Goal: Information Seeking & Learning: Learn about a topic

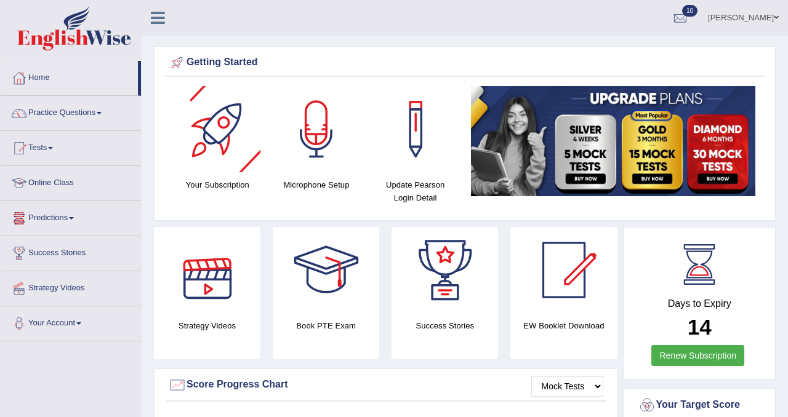
click at [70, 182] on link "Online Class" at bounding box center [71, 181] width 140 height 31
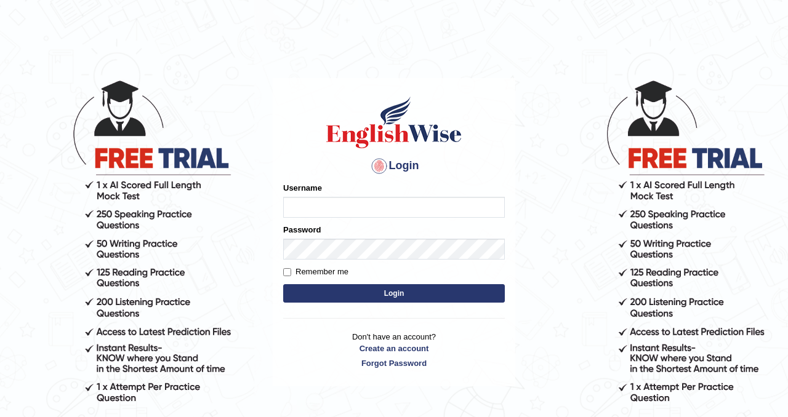
type input "Chetna09"
click at [350, 302] on button "Login" at bounding box center [394, 293] width 222 height 18
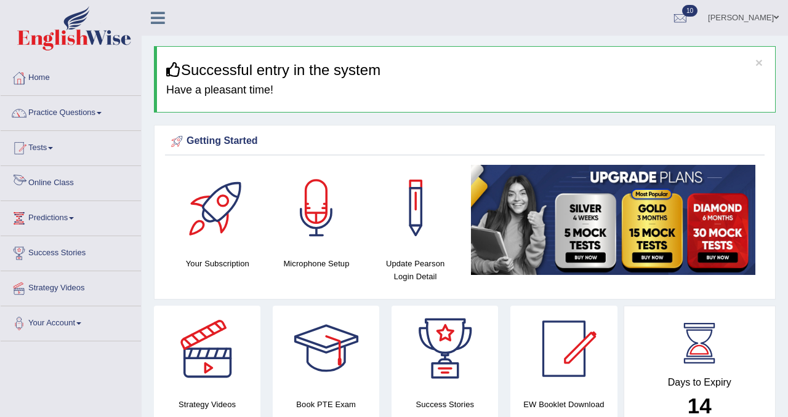
click at [73, 182] on link "Online Class" at bounding box center [71, 181] width 140 height 31
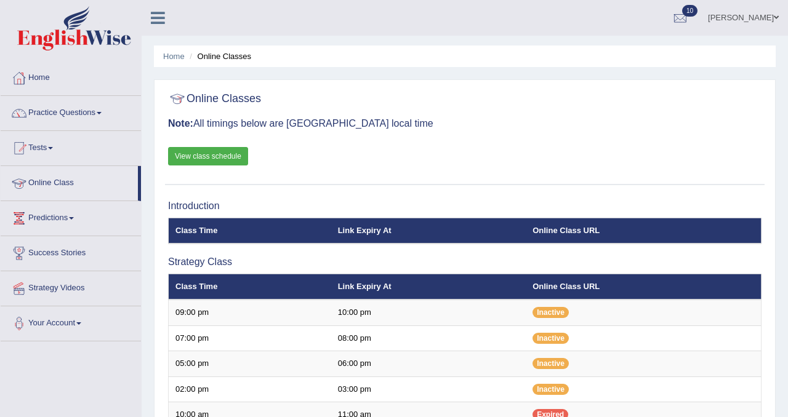
click at [225, 155] on link "View class schedule" at bounding box center [208, 156] width 80 height 18
click at [78, 111] on link "Practice Questions" at bounding box center [71, 111] width 140 height 31
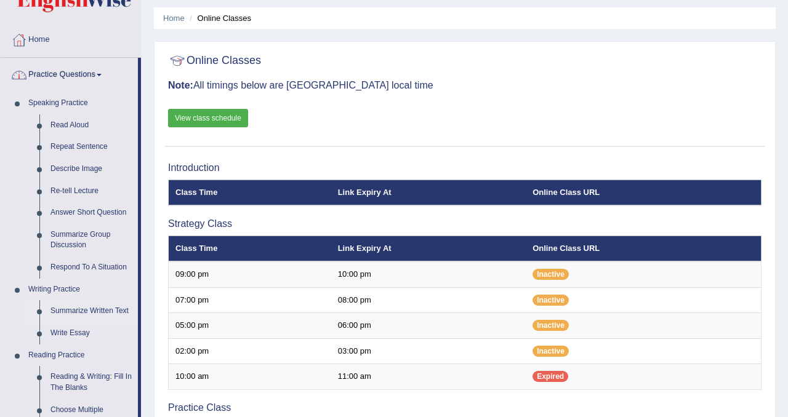
scroll to position [49, 0]
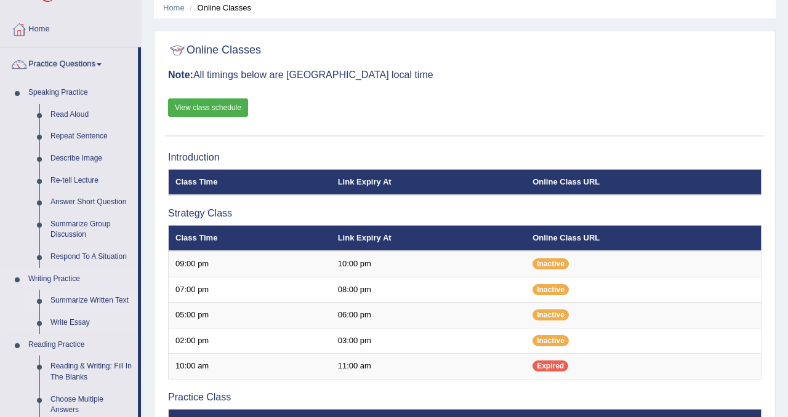
click at [102, 302] on link "Summarize Written Text" at bounding box center [91, 301] width 93 height 22
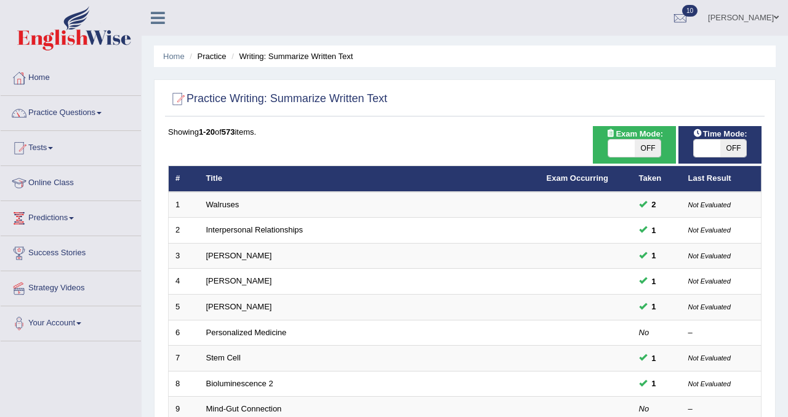
click at [661, 139] on span "Exam Mode:" at bounding box center [634, 133] width 66 height 13
click at [644, 147] on span "OFF" at bounding box center [648, 148] width 26 height 17
checkbox input "true"
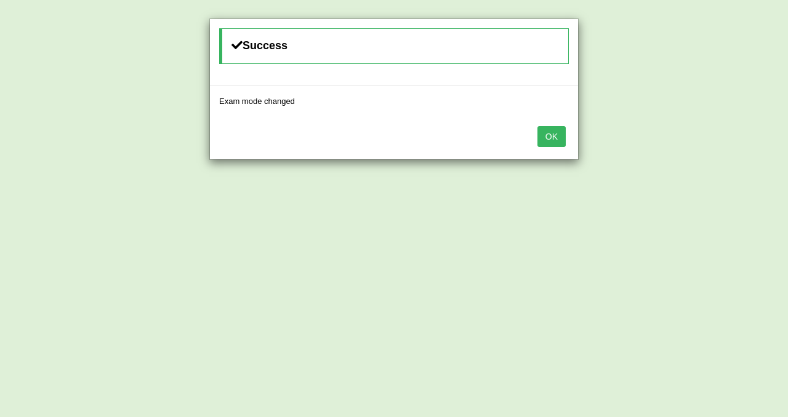
click at [554, 139] on button "OK" at bounding box center [551, 136] width 28 height 21
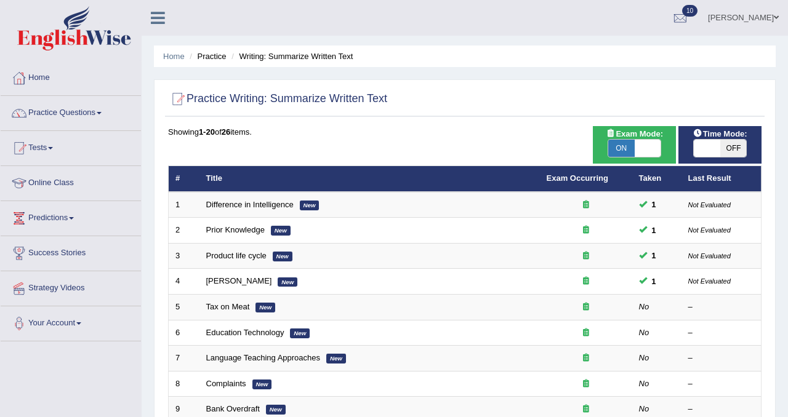
click at [720, 151] on span "OFF" at bounding box center [733, 148] width 26 height 17
checkbox input "true"
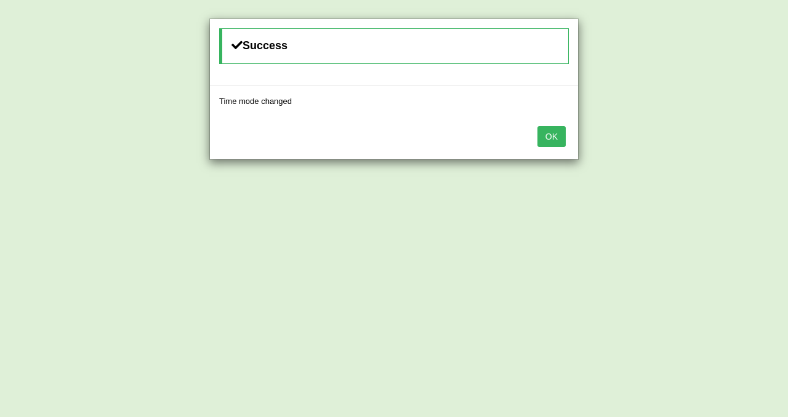
click at [555, 134] on button "OK" at bounding box center [551, 136] width 28 height 21
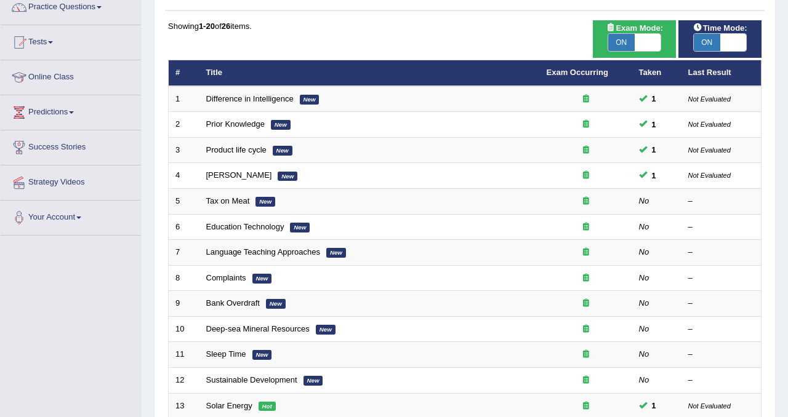
scroll to position [108, 0]
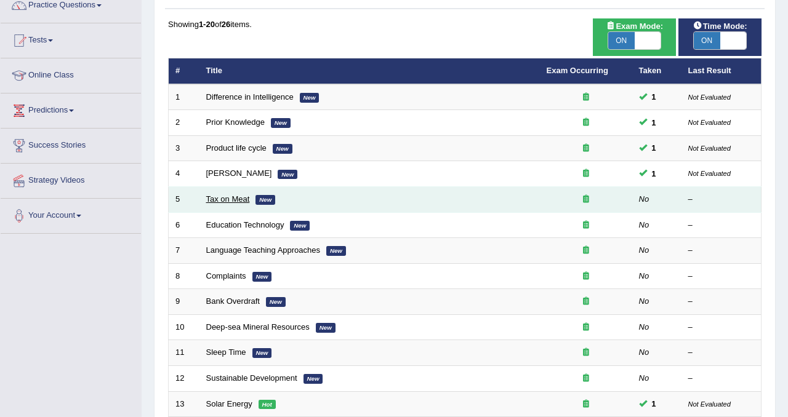
click at [231, 198] on link "Tax on Meat" at bounding box center [228, 199] width 44 height 9
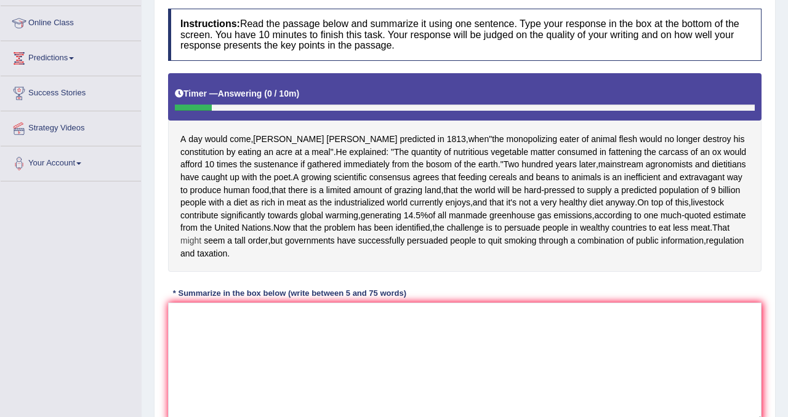
scroll to position [167, 0]
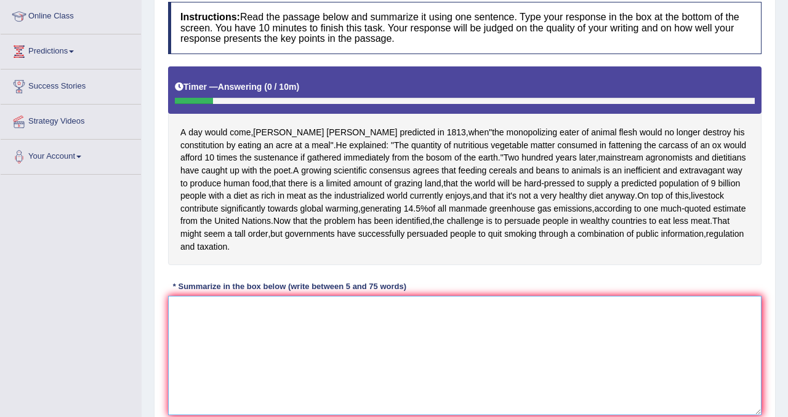
click at [228, 325] on textarea at bounding box center [464, 355] width 593 height 119
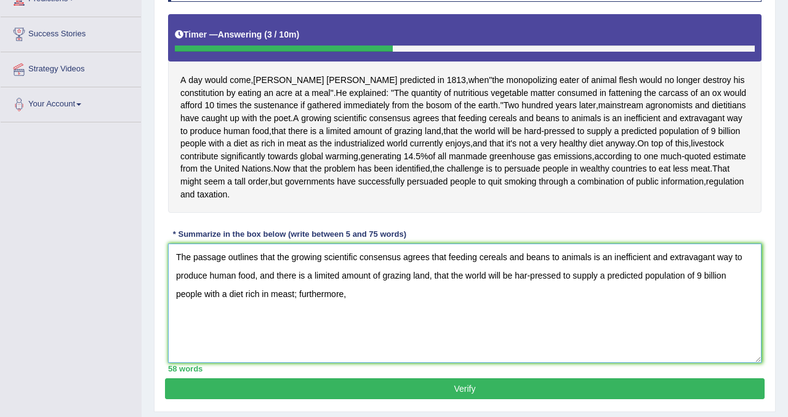
scroll to position [225, 0]
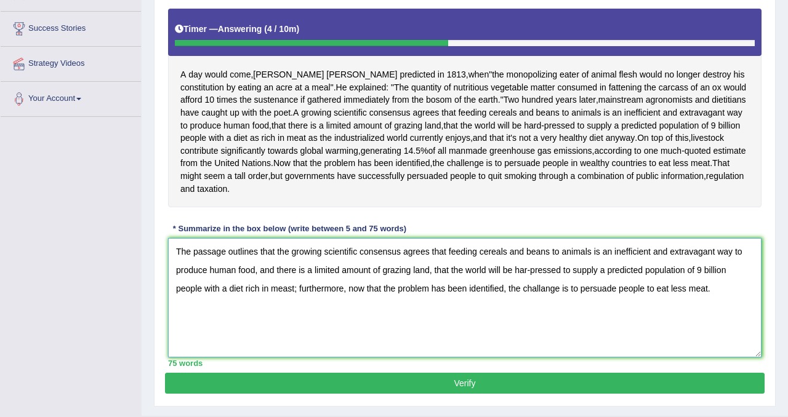
click at [180, 255] on textarea "The passage outlines that the growing scientific consensus agrees that feeding …" at bounding box center [464, 297] width 593 height 119
click at [355, 254] on textarea "The passage outlines the growing scientific consensus agrees that feeding cerea…" at bounding box center [464, 297] width 593 height 119
click at [302, 288] on textarea "The passage outlines the growing scientific consensus agrees that feeding cerea…" at bounding box center [464, 297] width 593 height 119
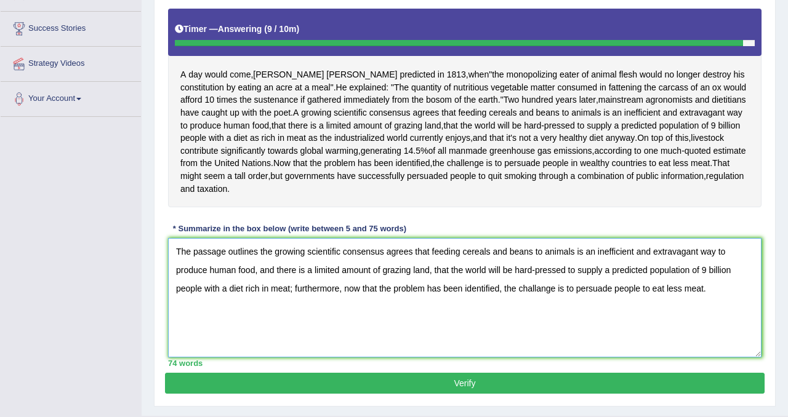
type textarea "The passage outlines the growing scientific consensus agrees that feeding cerea…"
click at [593, 386] on button "Verify" at bounding box center [465, 383] width 600 height 21
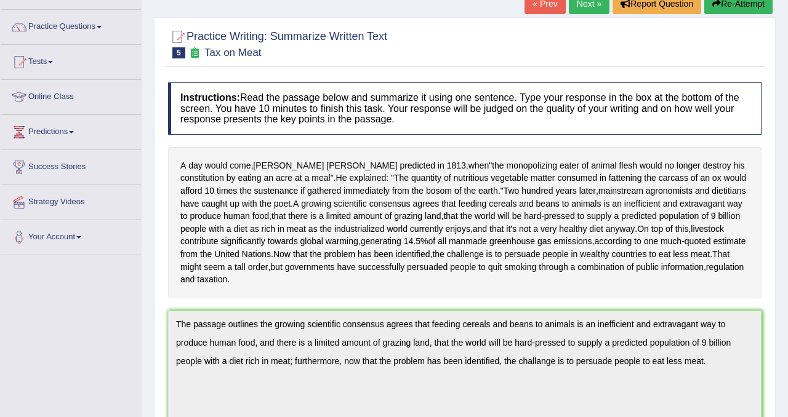
scroll to position [0, 0]
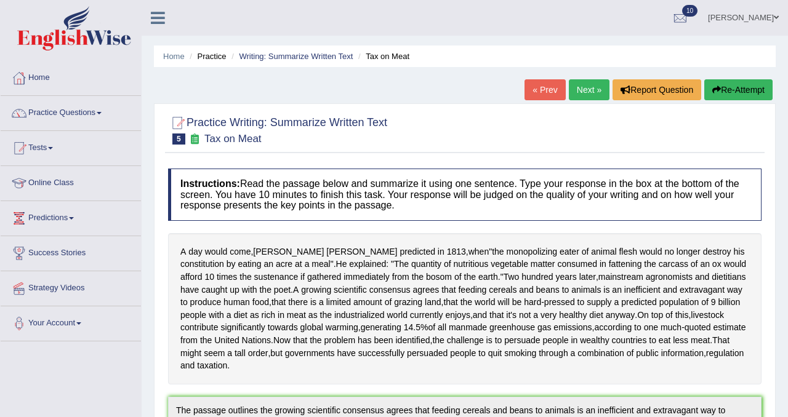
click at [577, 87] on link "Next »" at bounding box center [589, 89] width 41 height 21
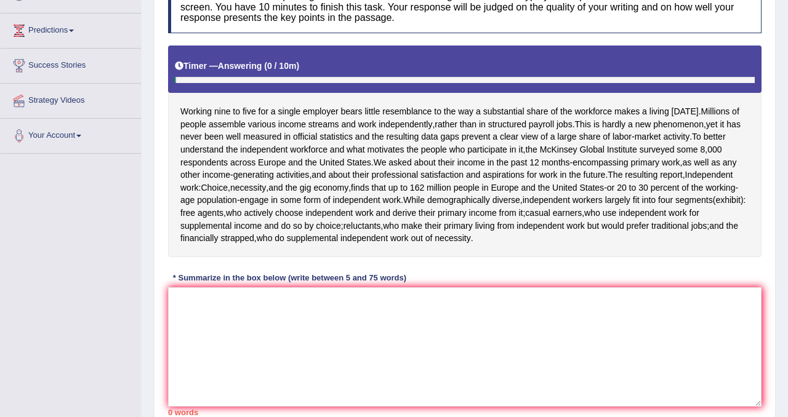
scroll to position [188, 0]
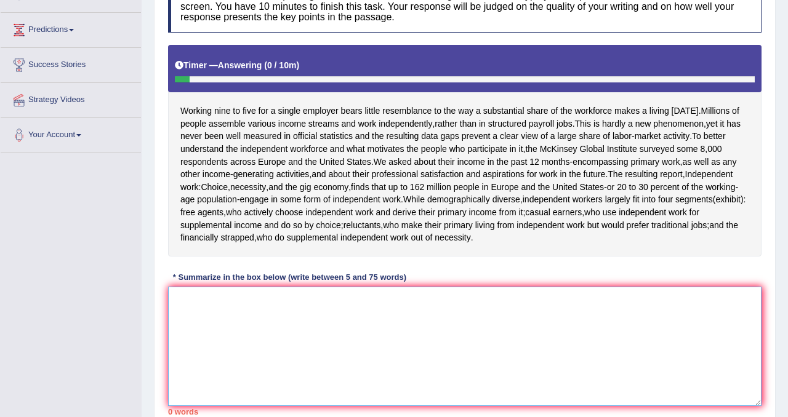
click at [446, 315] on textarea at bounding box center [464, 346] width 593 height 119
type textarea "t"
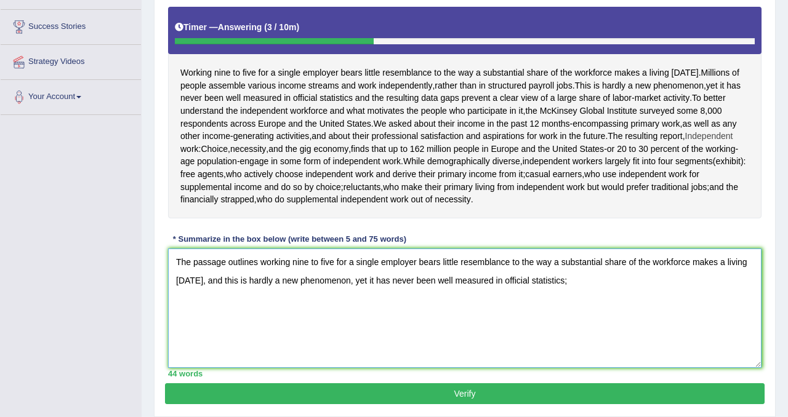
scroll to position [226, 0]
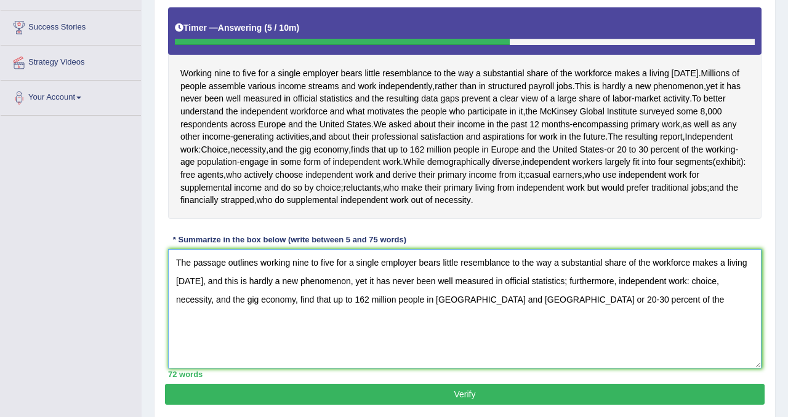
drag, startPoint x: 556, startPoint y: 302, endPoint x: 664, endPoint y: 302, distance: 107.7
click at [664, 302] on textarea "The passage outlines working nine to five for a single employer bears little re…" at bounding box center [464, 308] width 593 height 119
click at [251, 263] on textarea "The passage outlines working nine to five for a single employer bears little re…" at bounding box center [464, 308] width 593 height 119
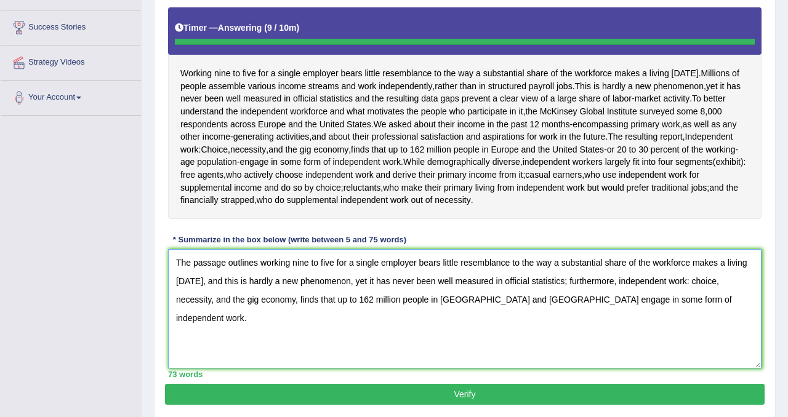
type textarea "The passage outlines working nine to five for a single employer bears little re…"
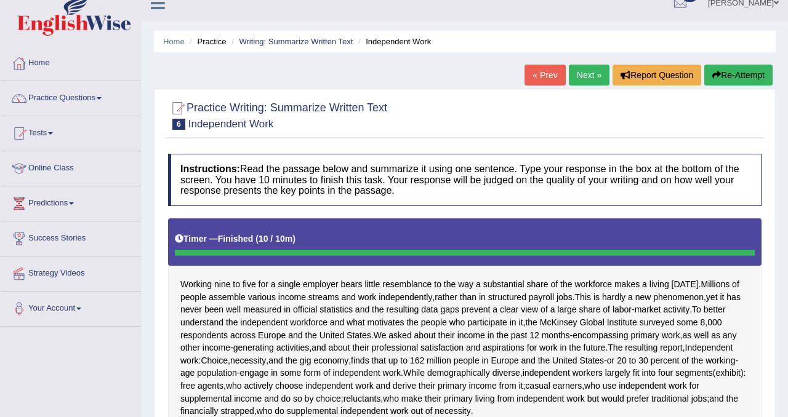
scroll to position [0, 0]
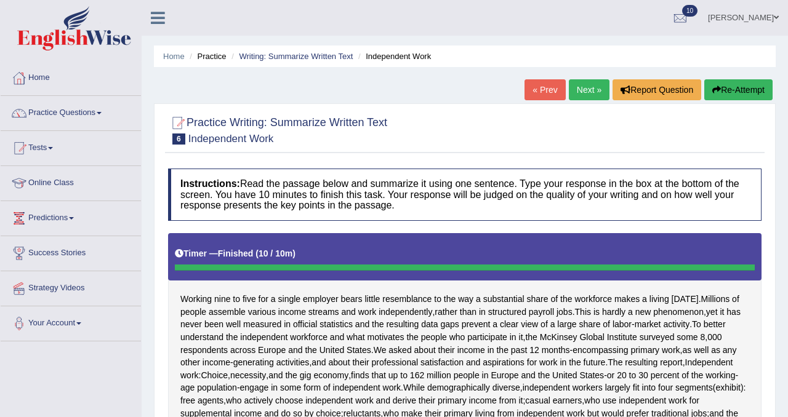
click at [582, 91] on link "Next »" at bounding box center [589, 89] width 41 height 21
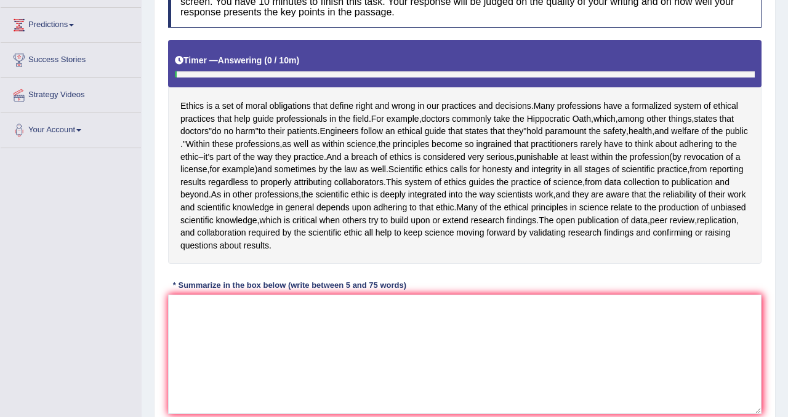
scroll to position [238, 0]
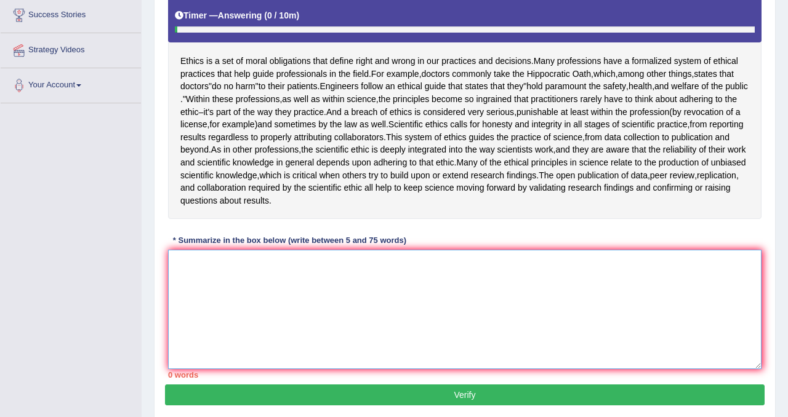
click at [248, 303] on textarea at bounding box center [464, 309] width 593 height 119
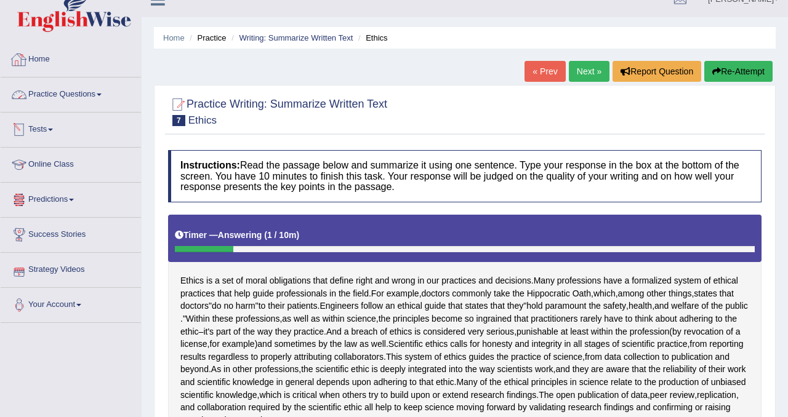
scroll to position [18, 0]
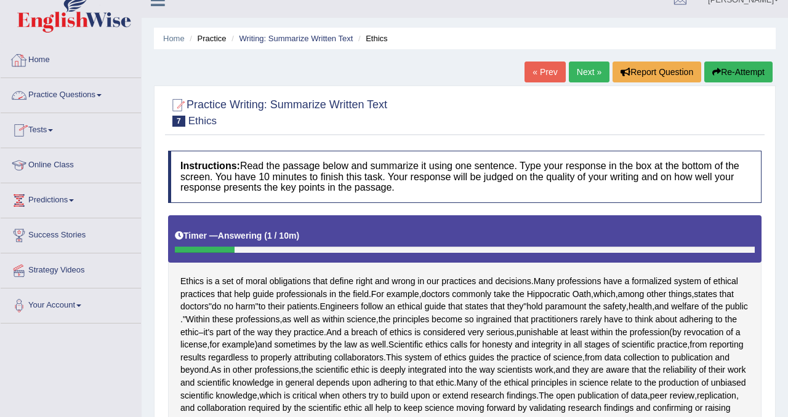
click at [76, 95] on link "Practice Questions" at bounding box center [71, 93] width 140 height 31
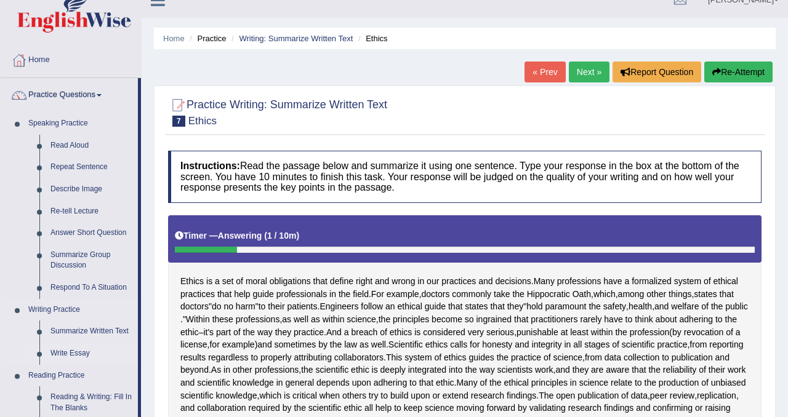
click at [74, 351] on link "Write Essay" at bounding box center [91, 354] width 93 height 22
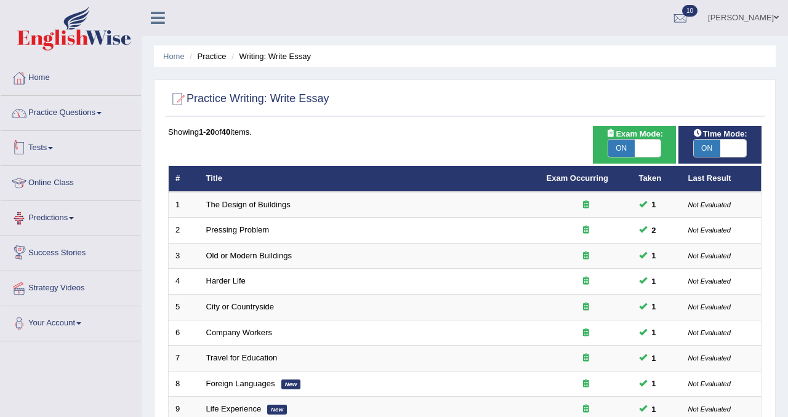
click at [86, 109] on link "Practice Questions" at bounding box center [71, 111] width 140 height 31
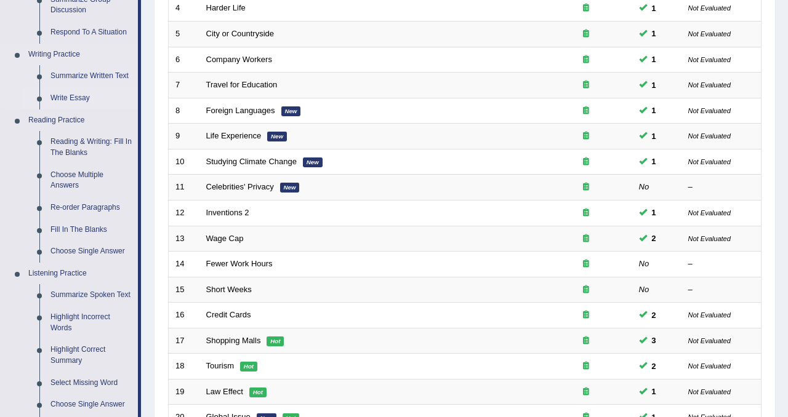
scroll to position [281, 0]
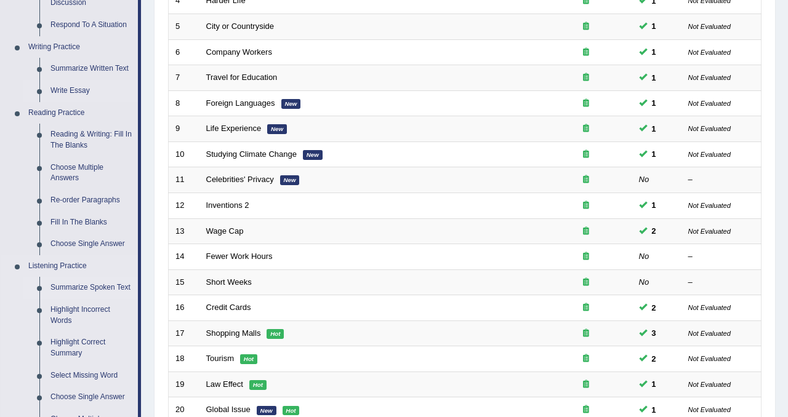
click at [93, 286] on link "Summarize Spoken Text" at bounding box center [91, 288] width 93 height 22
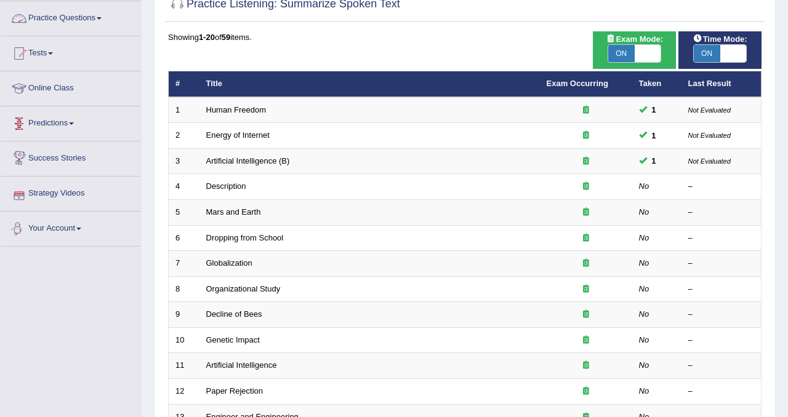
scroll to position [96, 0]
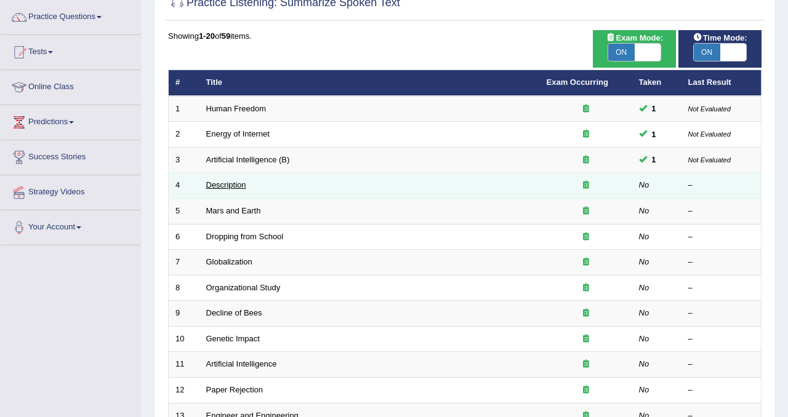
click at [233, 183] on link "Description" at bounding box center [226, 184] width 40 height 9
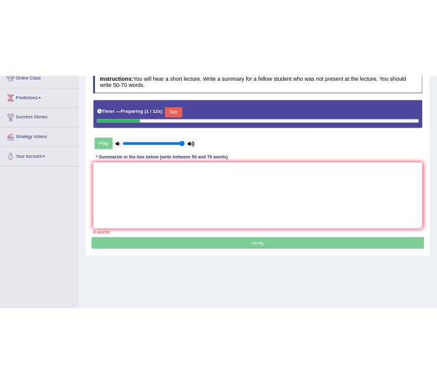
scroll to position [172, 0]
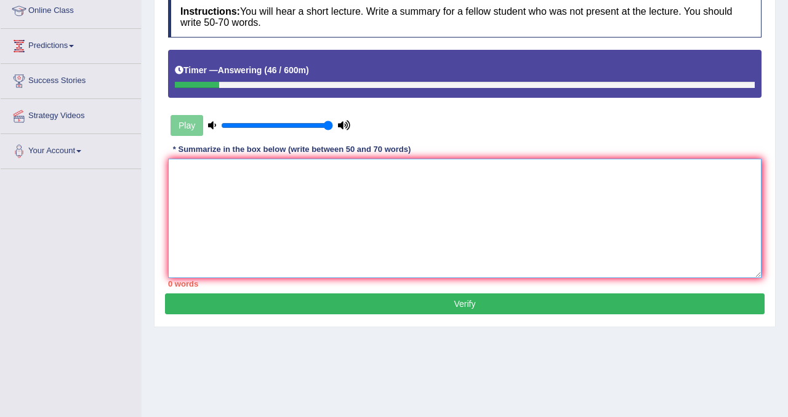
click at [233, 183] on textarea at bounding box center [464, 218] width 593 height 119
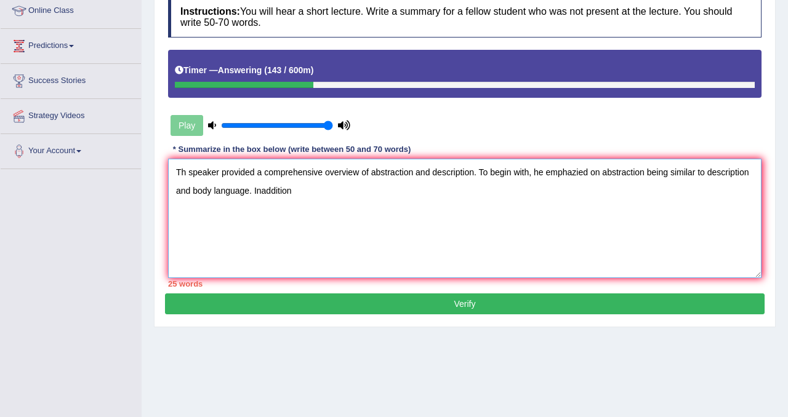
click at [308, 195] on textarea "Th speaker provided a comprehensive overview of abstraction and description. To…" at bounding box center [464, 218] width 593 height 119
click at [339, 196] on textarea "Th speaker provided a comprehensive overview of abstraction and description. To…" at bounding box center [464, 218] width 593 height 119
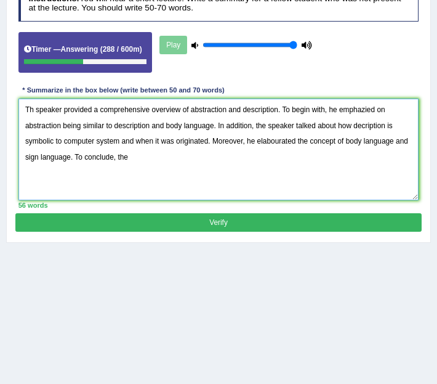
click at [178, 161] on textarea "Th speaker provided a comprehensive overview of abstraction and description. To…" at bounding box center [218, 149] width 401 height 102
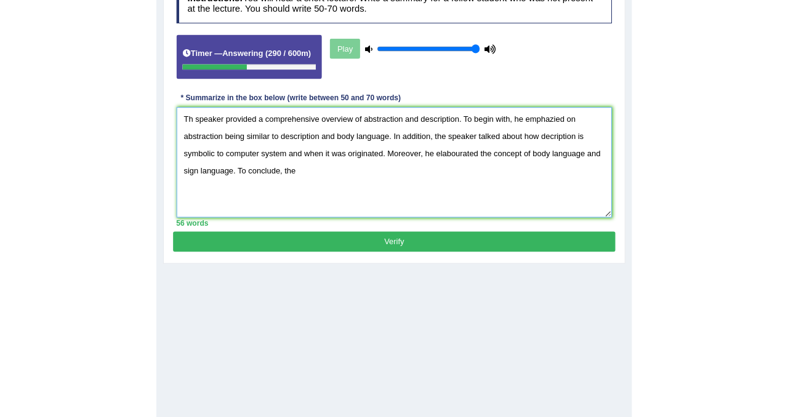
scroll to position [154, 0]
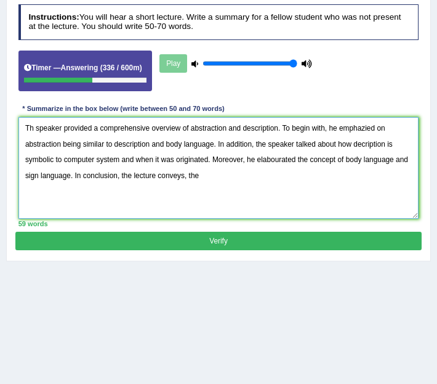
click at [204, 207] on textarea "Th speaker provided a comprehensive overview of abstraction and description. To…" at bounding box center [218, 168] width 401 height 102
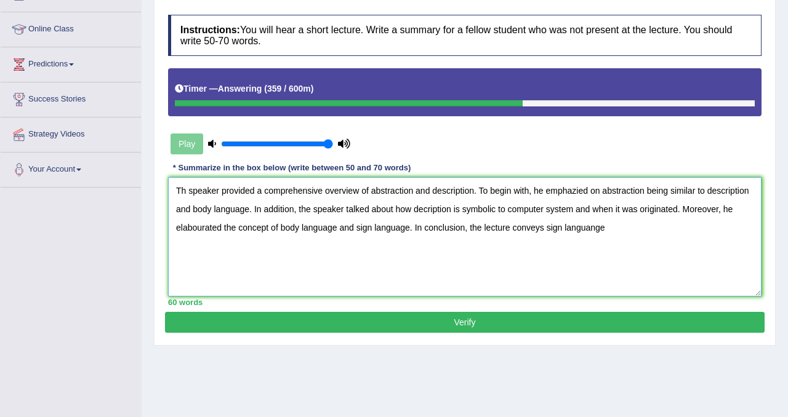
click at [605, 225] on textarea "Th speaker provided a comprehensive overview of abstraction and description. To…" at bounding box center [464, 236] width 593 height 119
click at [728, 231] on textarea "Th speaker provided a comprehensive overview of abstraction and description. To…" at bounding box center [464, 236] width 593 height 119
click at [185, 193] on textarea "Th speaker provided a comprehensive overview of abstraction and description. To…" at bounding box center [464, 236] width 593 height 119
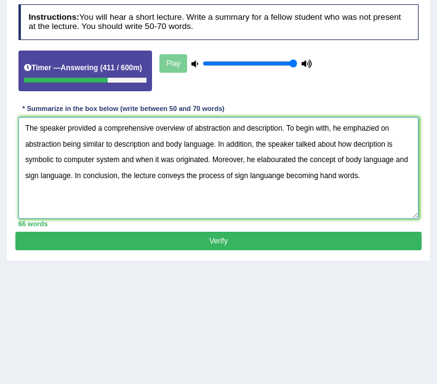
click at [212, 171] on textarea "The speaker provided a comprehensive overview of abstraction and description. T…" at bounding box center [218, 168] width 401 height 102
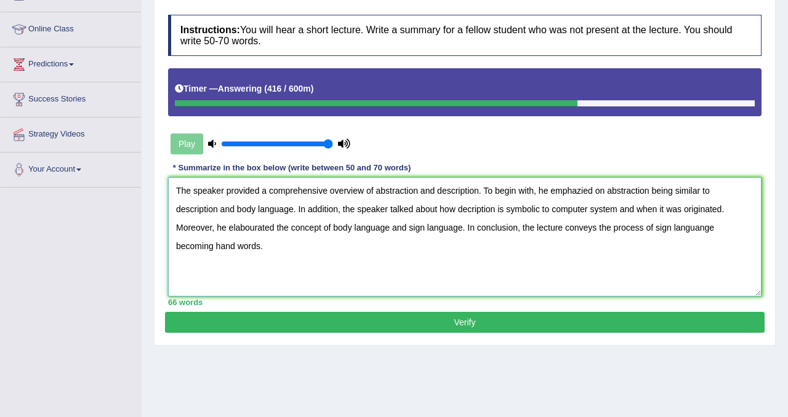
click at [582, 194] on textarea "The speaker provided a comprehensive overview of abstraction and description. T…" at bounding box center [464, 236] width 593 height 119
drag, startPoint x: 618, startPoint y: 193, endPoint x: 723, endPoint y: 198, distance: 105.4
click at [723, 198] on textarea "The speaker provided a comprehensive overview of abstraction and description. T…" at bounding box center [464, 236] width 593 height 119
click at [178, 212] on textarea "The speaker provided a comprehensive overview of abstraction and description. T…" at bounding box center [464, 236] width 593 height 119
click at [472, 212] on textarea "The speaker provided a comprehensive overview of abstraction and description. T…" at bounding box center [464, 236] width 593 height 119
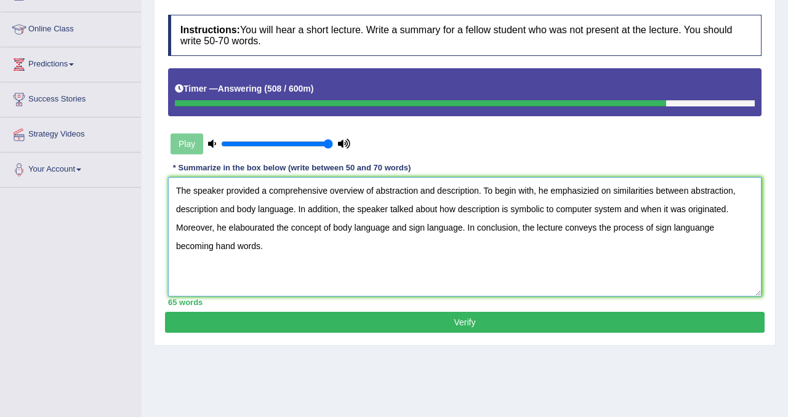
drag, startPoint x: 463, startPoint y: 211, endPoint x: 505, endPoint y: 211, distance: 41.9
click at [505, 212] on textarea "The speaker provided a comprehensive overview of abstraction and description. T…" at bounding box center [464, 236] width 593 height 119
click at [633, 215] on textarea "The speaker provided a comprehensive overview of abstraction and description. T…" at bounding box center [464, 236] width 593 height 119
type textarea "The speaker provided a comprehensive overview of abstraction and description. T…"
click at [356, 316] on button "Verify" at bounding box center [465, 322] width 600 height 21
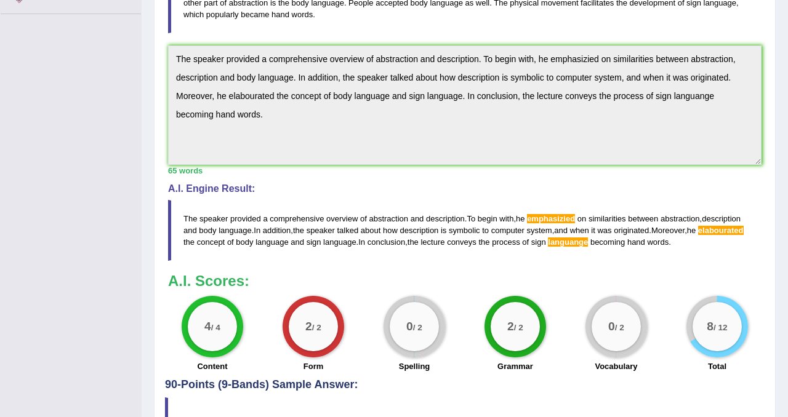
scroll to position [330, 0]
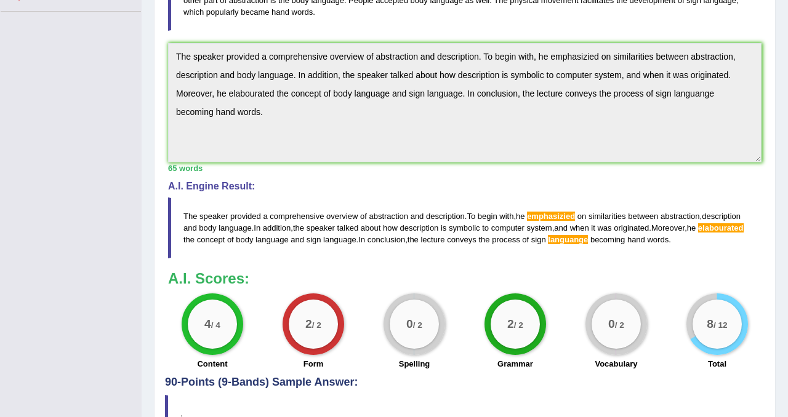
drag, startPoint x: 183, startPoint y: 214, endPoint x: 194, endPoint y: 214, distance: 11.1
click at [194, 214] on span "The" at bounding box center [190, 216] width 14 height 9
click at [295, 230] on blockquote "The speaker provided a comprehensive overview of abstraction and description . …" at bounding box center [464, 228] width 593 height 61
drag, startPoint x: 187, startPoint y: 217, endPoint x: 332, endPoint y: 255, distance: 150.7
click at [330, 252] on blockquote "The speaker provided a comprehensive overview of abstraction and description . …" at bounding box center [464, 228] width 593 height 61
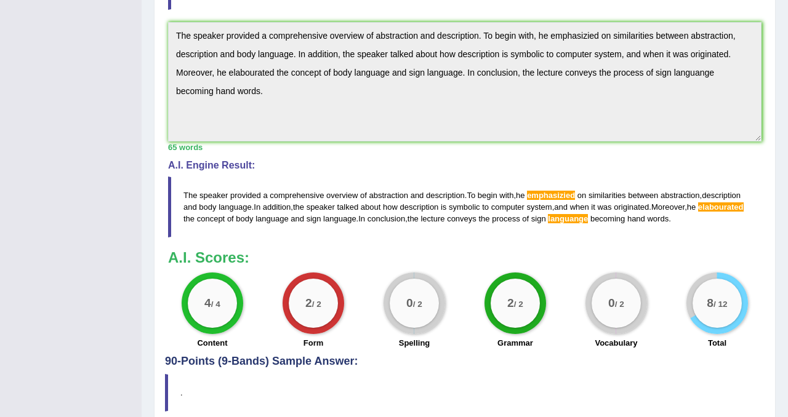
scroll to position [350, 0]
click at [279, 147] on div "Instructions: You will hear a short lecture. Write a summary for a fellow stude…" at bounding box center [465, 84] width 600 height 544
drag, startPoint x: 183, startPoint y: 196, endPoint x: 280, endPoint y: 225, distance: 101.1
drag, startPoint x: 738, startPoint y: 222, endPoint x: 663, endPoint y: 212, distance: 75.8
click at [663, 212] on blockquote "The speaker provided a comprehensive overview of abstraction and description . …" at bounding box center [464, 207] width 593 height 61
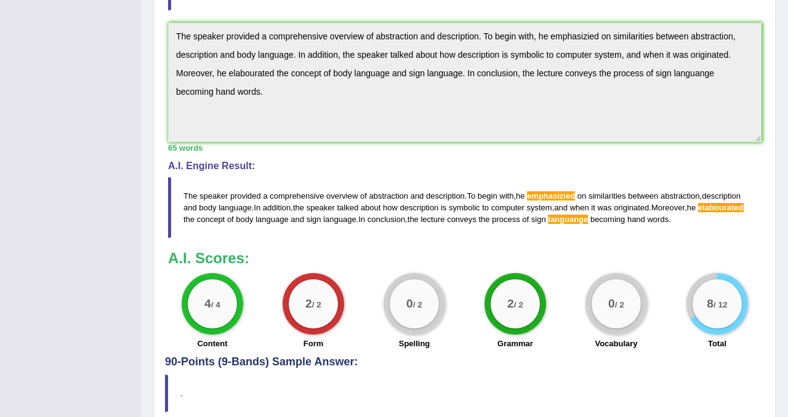
click at [611, 212] on span "was" at bounding box center [604, 207] width 14 height 9
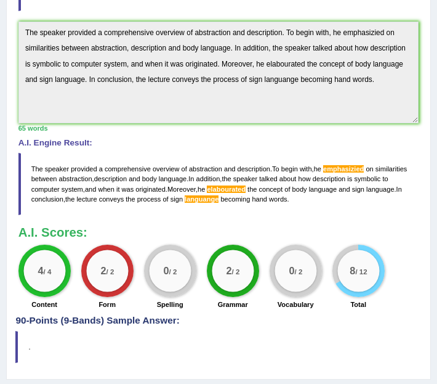
scroll to position [344, 0]
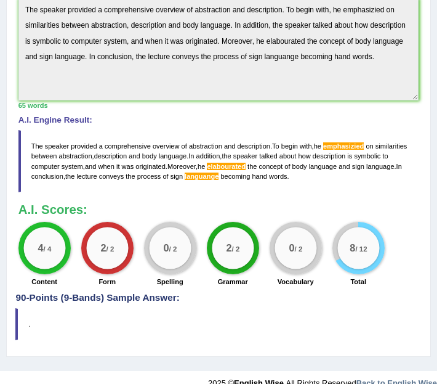
click at [182, 168] on blockquote "The speaker provided a comprehensive overview of abstraction and description . …" at bounding box center [218, 161] width 401 height 62
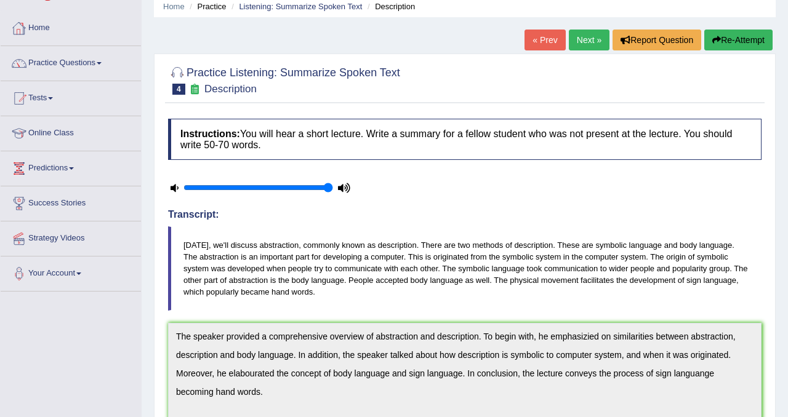
scroll to position [0, 0]
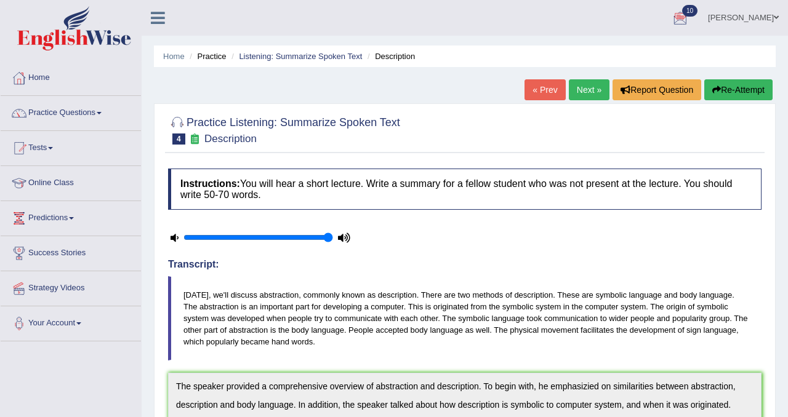
click at [582, 90] on link "Next »" at bounding box center [589, 89] width 41 height 21
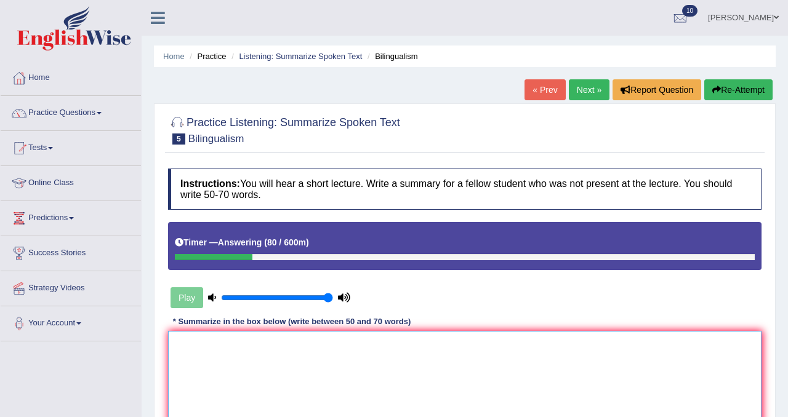
click at [302, 397] on textarea at bounding box center [464, 390] width 593 height 119
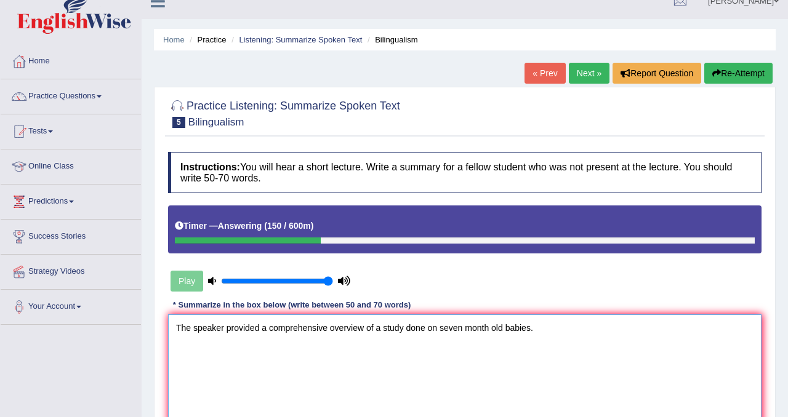
scroll to position [26, 0]
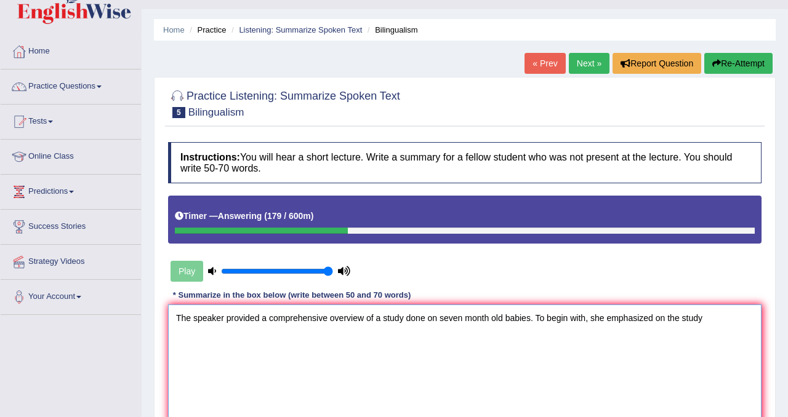
drag, startPoint x: 540, startPoint y: 321, endPoint x: 747, endPoint y: 323, distance: 206.8
click at [747, 323] on textarea "The speaker provided a comprehensive overview of a study done on seven month ol…" at bounding box center [464, 364] width 593 height 119
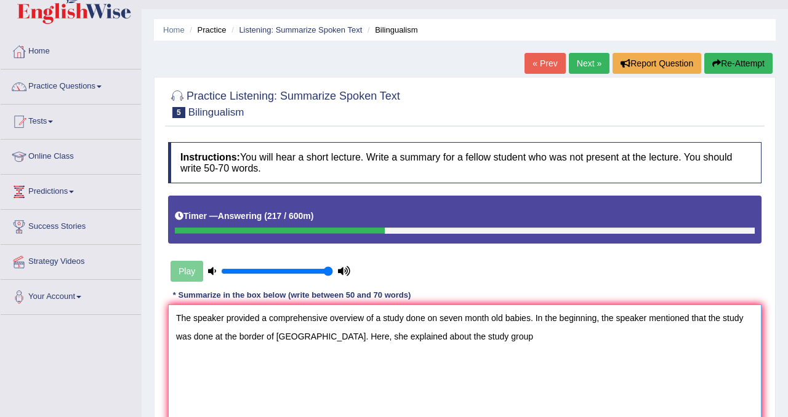
click at [415, 343] on textarea "The speaker provided a comprehensive overview of a study done on seven month ol…" at bounding box center [464, 364] width 593 height 119
click at [518, 340] on textarea "The speaker provided a comprehensive overview of a study done on seven month ol…" at bounding box center [464, 364] width 593 height 119
drag, startPoint x: 378, startPoint y: 337, endPoint x: 517, endPoint y: 337, distance: 139.1
click at [517, 337] on textarea "The speaker provided a comprehensive overview of a study done on seven month ol…" at bounding box center [464, 364] width 593 height 119
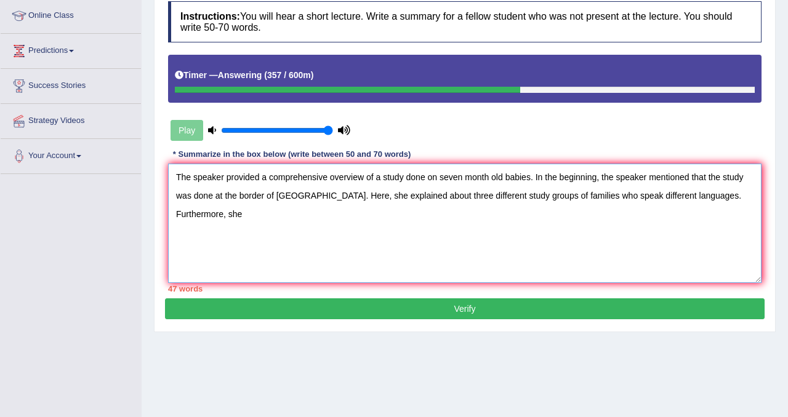
scroll to position [141, 0]
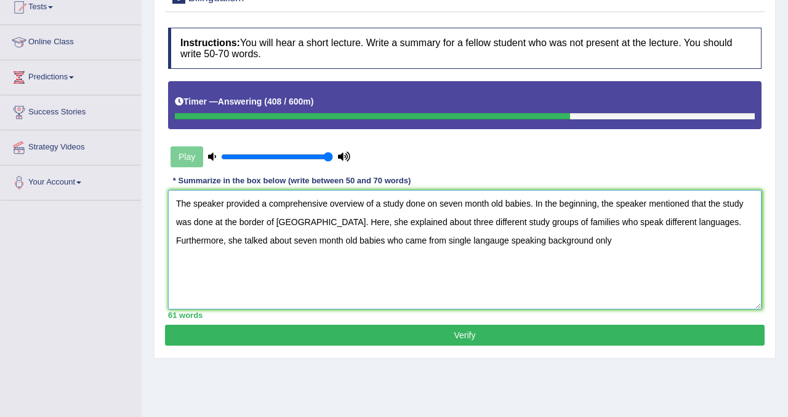
drag, startPoint x: 322, startPoint y: 242, endPoint x: 566, endPoint y: 244, distance: 243.8
click at [566, 244] on textarea "The speaker provided a comprehensive overview of a study done on seven month ol…" at bounding box center [464, 249] width 593 height 119
drag, startPoint x: 727, startPoint y: 223, endPoint x: 747, endPoint y: 244, distance: 29.2
click at [747, 244] on textarea "The speaker provided a comprehensive overview of a study done on seven month ol…" at bounding box center [464, 249] width 593 height 119
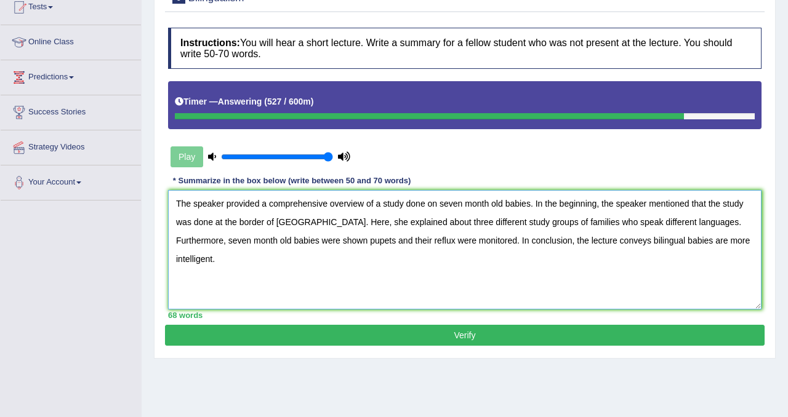
drag, startPoint x: 507, startPoint y: 207, endPoint x: 443, endPoint y: 204, distance: 64.7
click at [443, 204] on textarea "The speaker provided a comprehensive overview of a study done on seven month ol…" at bounding box center [464, 249] width 593 height 119
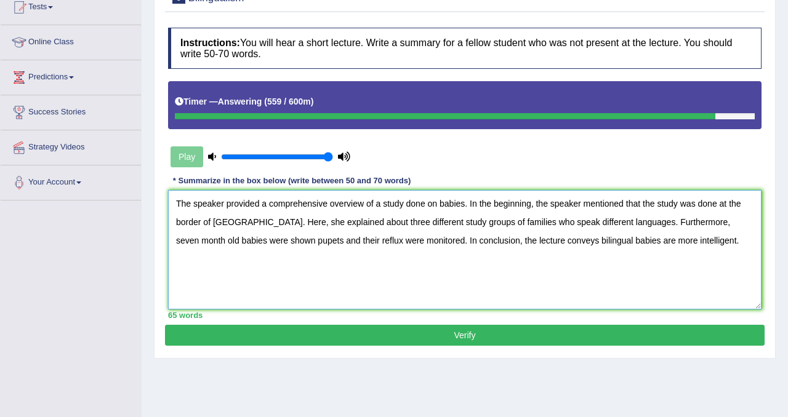
click at [453, 227] on textarea "The speaker provided a comprehensive overview of a study done on babies. In the…" at bounding box center [464, 249] width 593 height 119
click at [573, 227] on textarea "The speaker provided a comprehensive overview of a study done on babies. In the…" at bounding box center [464, 249] width 593 height 119
click at [281, 247] on textarea "The speaker provided a comprehensive overview of a study done on babies. In the…" at bounding box center [464, 249] width 593 height 119
type textarea "The speaker provided a comprehensive overview of a study done on babies. In the…"
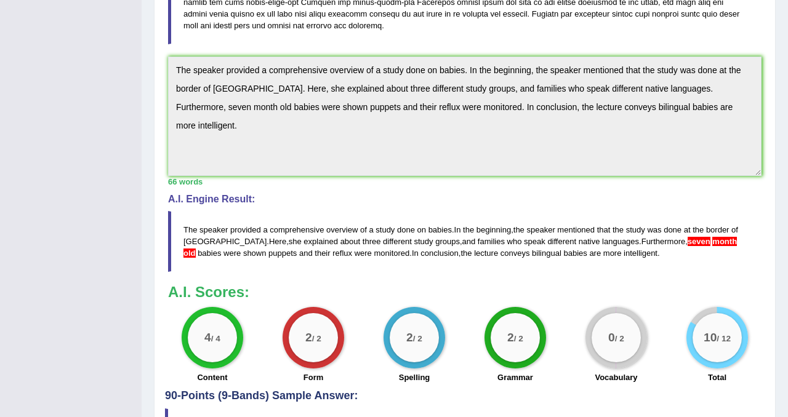
scroll to position [413, 0]
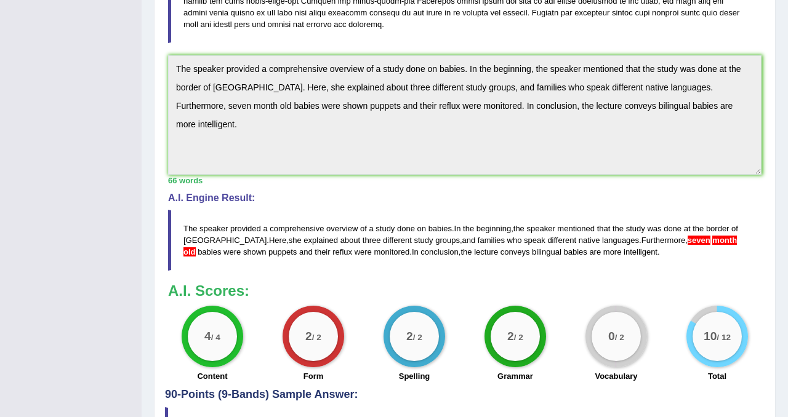
click at [688, 244] on span "seven" at bounding box center [699, 240] width 23 height 9
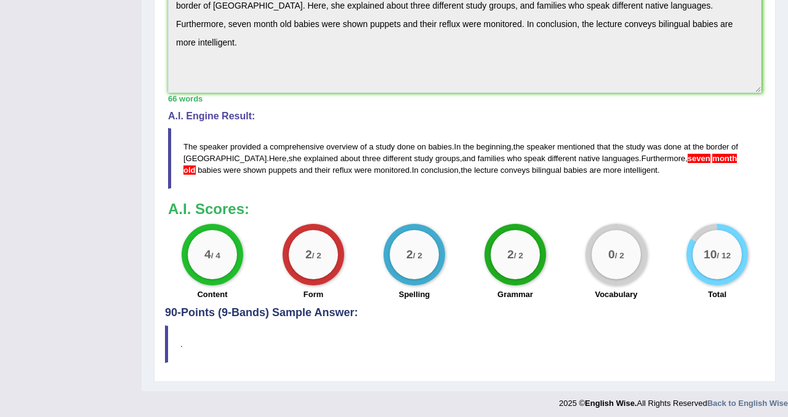
scroll to position [500, 0]
